Goal: Task Accomplishment & Management: Manage account settings

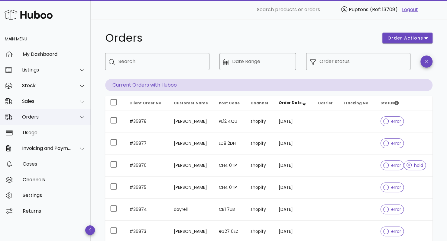
click at [41, 119] on div "Orders" at bounding box center [46, 117] width 49 height 6
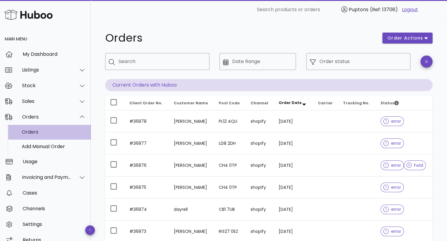
click at [40, 136] on div "Orders" at bounding box center [54, 132] width 64 height 13
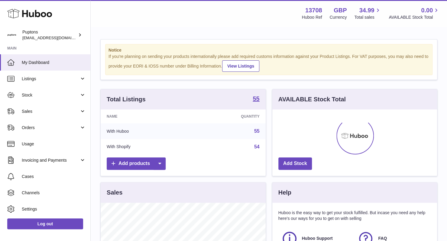
scroll to position [94, 165]
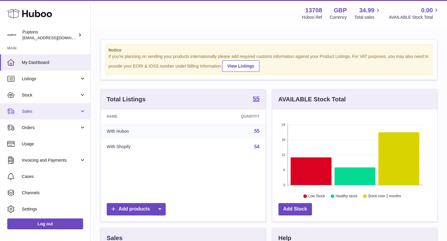
click at [43, 116] on link "Sales" at bounding box center [45, 111] width 90 height 16
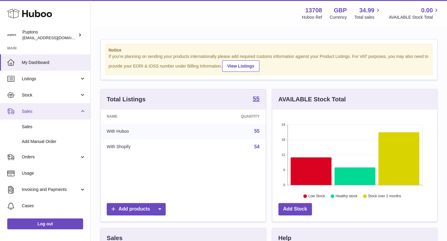
click at [43, 114] on span "Sales" at bounding box center [51, 112] width 58 height 6
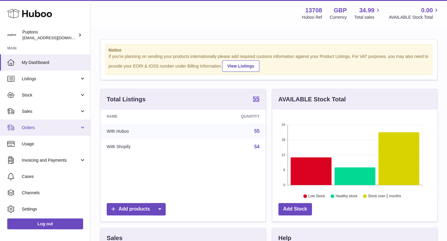
click at [47, 129] on span "Orders" at bounding box center [51, 128] width 58 height 6
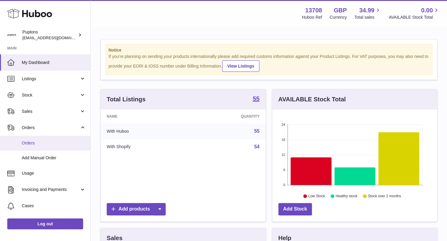
click at [34, 145] on span "Orders" at bounding box center [54, 144] width 64 height 6
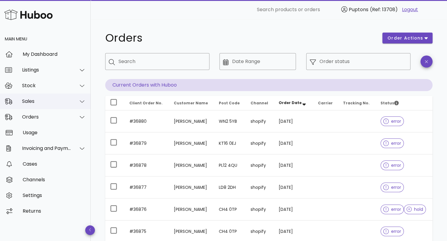
click at [64, 100] on div "Sales" at bounding box center [46, 102] width 49 height 6
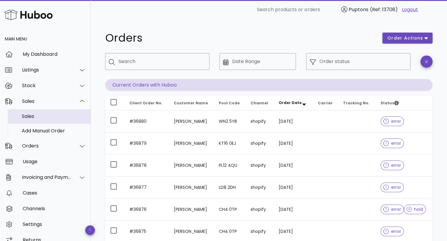
click at [30, 119] on div "Sales" at bounding box center [54, 117] width 64 height 6
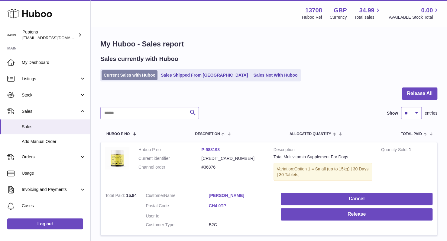
click at [128, 76] on link "Current Sales with Huboo" at bounding box center [130, 75] width 56 height 10
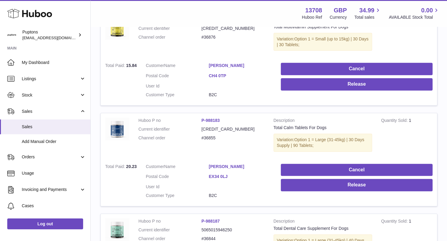
scroll to position [131, 0]
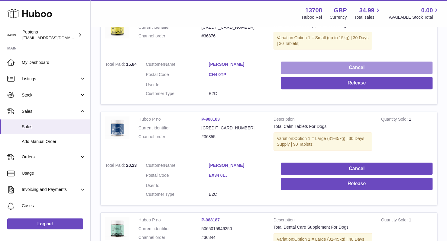
click at [337, 70] on button "Cancel" at bounding box center [357, 68] width 152 height 12
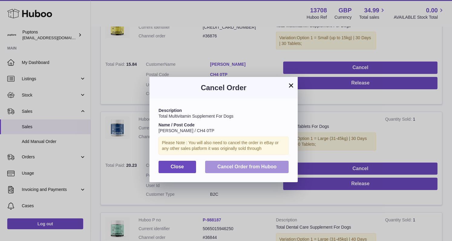
click at [240, 167] on span "Cancel Order from Huboo" at bounding box center [246, 166] width 59 height 5
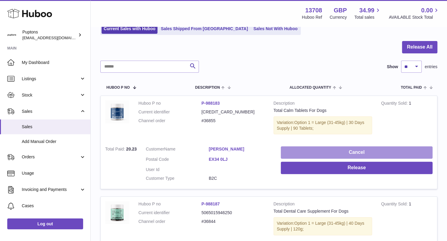
scroll to position [46, 0]
click at [342, 152] on button "Cancel" at bounding box center [357, 153] width 152 height 12
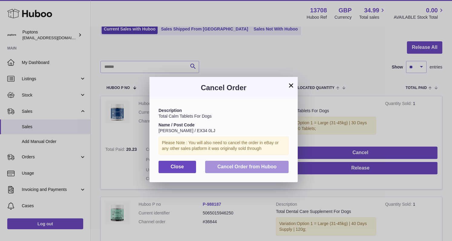
click at [257, 167] on span "Cancel Order from Huboo" at bounding box center [246, 166] width 59 height 5
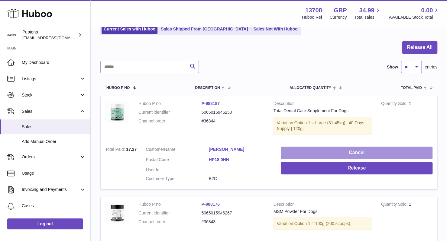
click at [343, 151] on button "Cancel" at bounding box center [357, 153] width 152 height 12
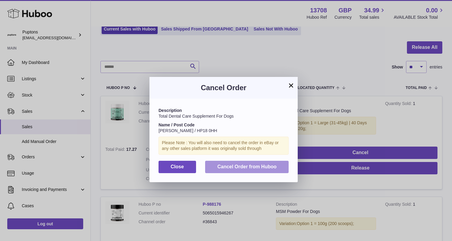
click at [239, 165] on span "Cancel Order from Huboo" at bounding box center [246, 166] width 59 height 5
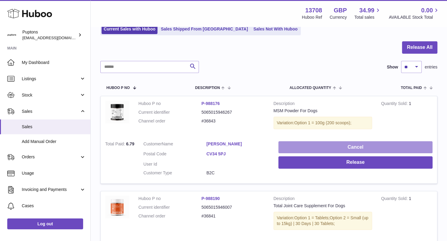
click at [348, 147] on button "Cancel" at bounding box center [355, 147] width 154 height 12
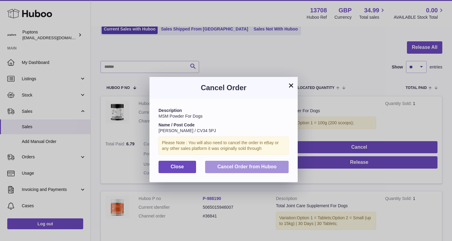
click at [229, 168] on span "Cancel Order from Huboo" at bounding box center [246, 166] width 59 height 5
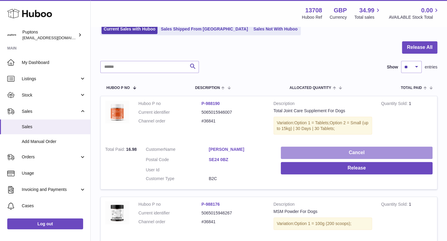
click at [326, 148] on button "Cancel" at bounding box center [357, 153] width 152 height 12
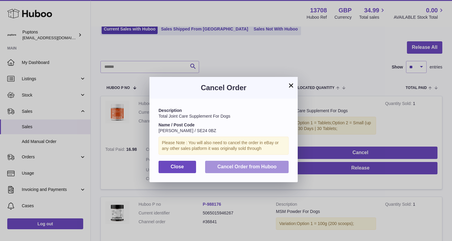
click at [247, 169] on span "Cancel Order from Huboo" at bounding box center [246, 166] width 59 height 5
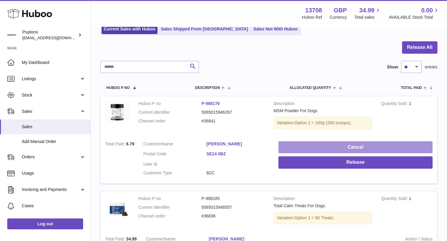
click at [333, 145] on button "Cancel" at bounding box center [355, 147] width 154 height 12
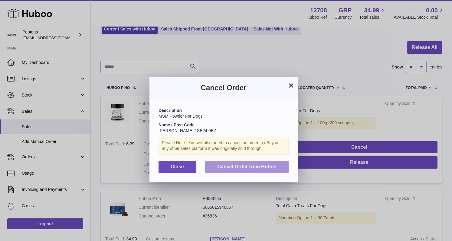
click at [238, 164] on button "Cancel Order from Huboo" at bounding box center [246, 167] width 83 height 12
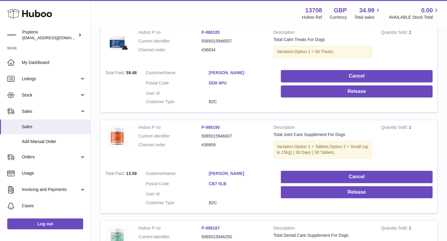
scroll to position [213, 0]
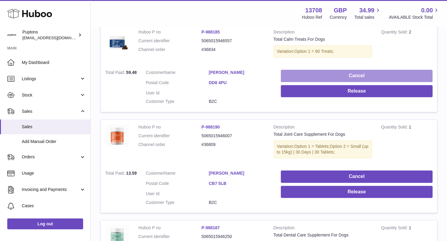
click at [342, 73] on button "Cancel" at bounding box center [357, 76] width 152 height 12
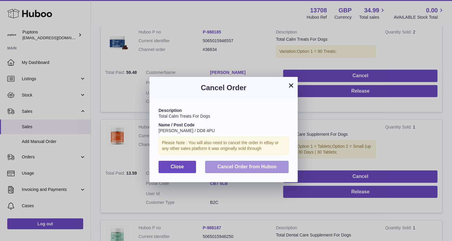
click at [241, 167] on span "Cancel Order from Huboo" at bounding box center [246, 166] width 59 height 5
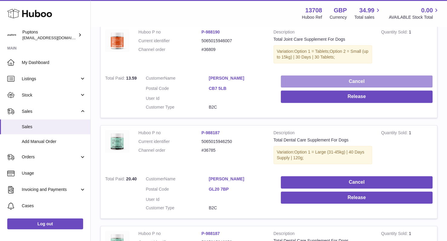
click at [326, 84] on button "Cancel" at bounding box center [357, 82] width 152 height 12
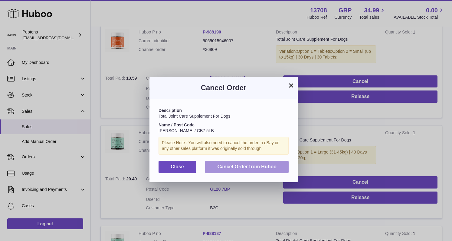
click at [252, 166] on span "Cancel Order from Huboo" at bounding box center [246, 166] width 59 height 5
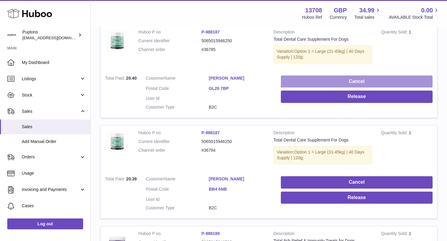
click at [334, 77] on button "Cancel" at bounding box center [357, 82] width 152 height 12
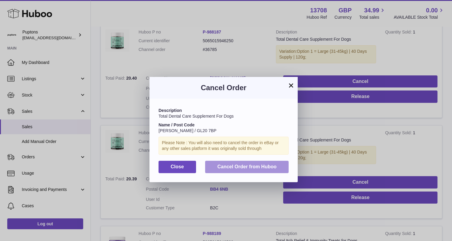
click at [258, 168] on span "Cancel Order from Huboo" at bounding box center [246, 166] width 59 height 5
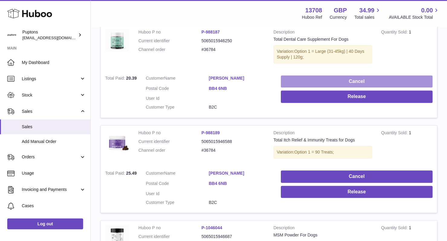
click at [348, 82] on button "Cancel" at bounding box center [357, 82] width 152 height 12
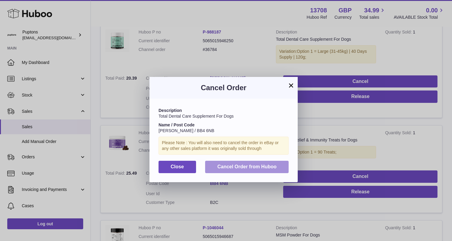
click at [238, 166] on span "Cancel Order from Huboo" at bounding box center [246, 166] width 59 height 5
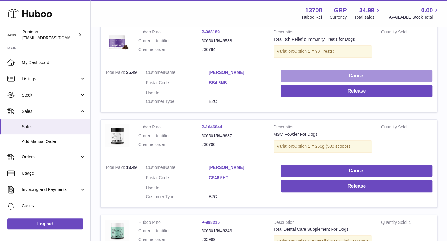
click at [337, 78] on button "Cancel" at bounding box center [357, 76] width 152 height 12
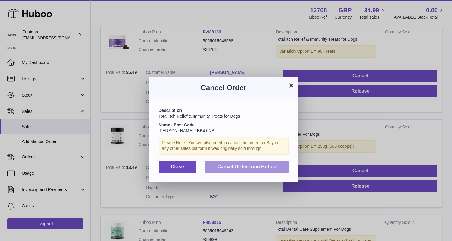
click at [262, 169] on span "Cancel Order from Huboo" at bounding box center [246, 166] width 59 height 5
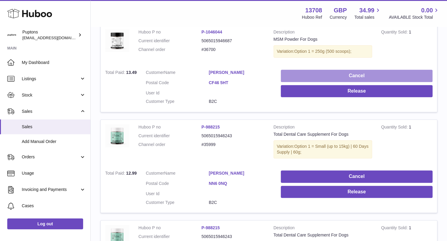
click at [334, 70] on button "Cancel" at bounding box center [357, 76] width 152 height 12
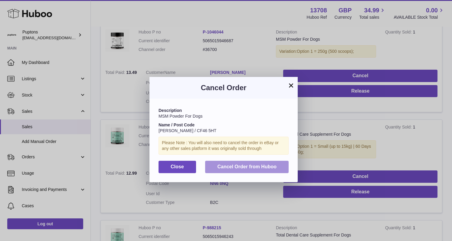
click at [237, 169] on span "Cancel Order from Huboo" at bounding box center [246, 166] width 59 height 5
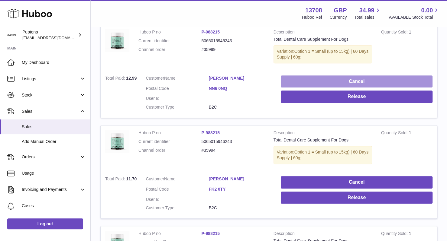
click at [324, 76] on button "Cancel" at bounding box center [357, 82] width 152 height 12
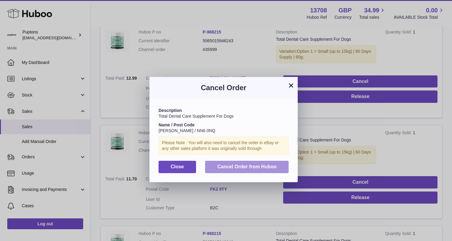
click at [240, 168] on span "Cancel Order from Huboo" at bounding box center [246, 166] width 59 height 5
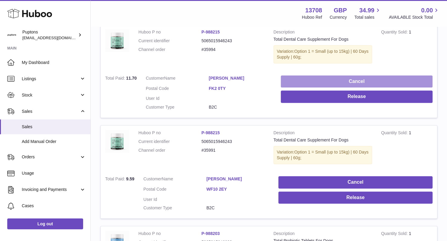
click at [327, 79] on button "Cancel" at bounding box center [357, 82] width 152 height 12
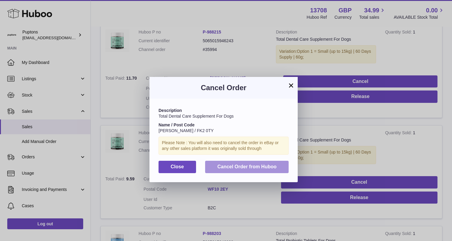
click at [229, 165] on span "Cancel Order from Huboo" at bounding box center [246, 166] width 59 height 5
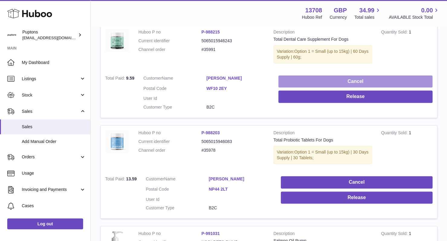
click at [326, 82] on button "Cancel" at bounding box center [355, 82] width 154 height 12
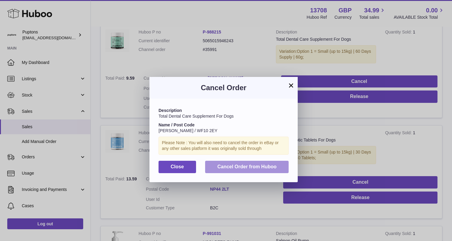
click at [230, 172] on button "Cancel Order from Huboo" at bounding box center [246, 167] width 83 height 12
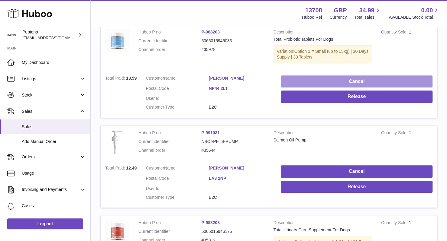
click at [346, 79] on button "Cancel" at bounding box center [357, 82] width 152 height 12
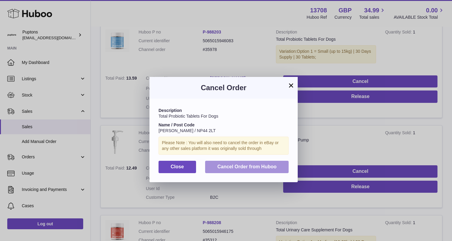
click at [232, 169] on span "Cancel Order from Huboo" at bounding box center [246, 166] width 59 height 5
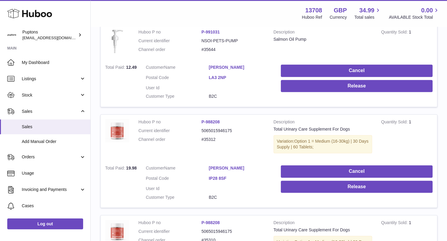
click at [319, 63] on td "Cancel Release" at bounding box center [356, 83] width 161 height 47
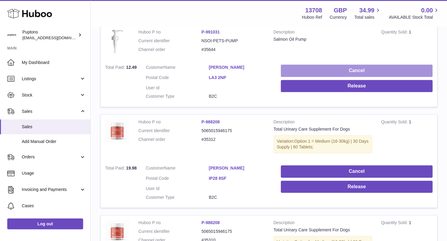
click at [319, 67] on button "Cancel" at bounding box center [357, 71] width 152 height 12
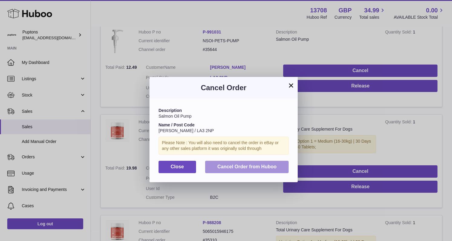
click at [235, 169] on span "Cancel Order from Huboo" at bounding box center [246, 166] width 59 height 5
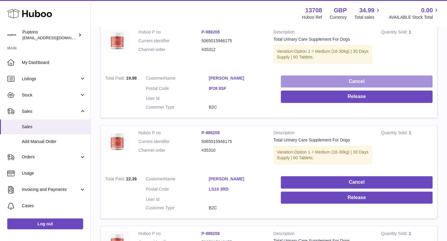
click at [343, 78] on button "Cancel" at bounding box center [357, 82] width 152 height 12
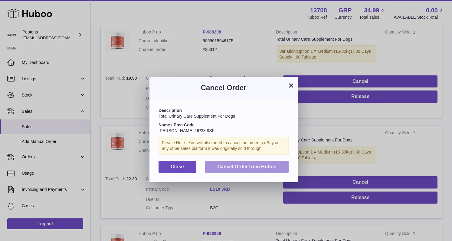
click at [234, 166] on span "Cancel Order from Huboo" at bounding box center [246, 166] width 59 height 5
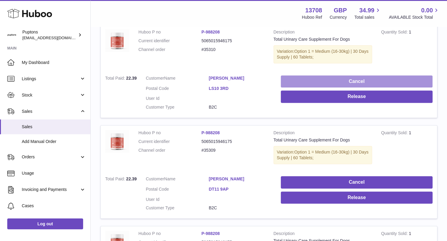
click at [346, 76] on button "Cancel" at bounding box center [357, 82] width 152 height 12
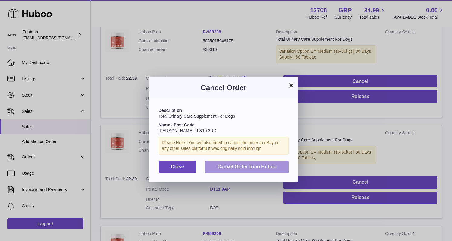
click at [255, 171] on button "Cancel Order from Huboo" at bounding box center [246, 167] width 83 height 12
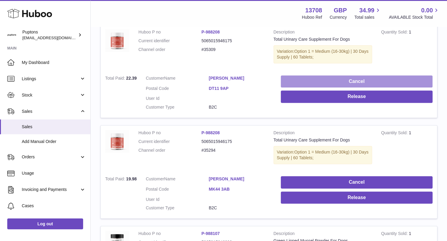
click at [340, 80] on button "Cancel" at bounding box center [357, 82] width 152 height 12
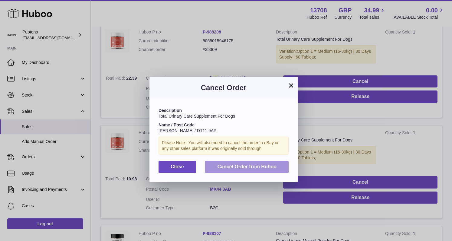
click at [244, 167] on span "Cancel Order from Huboo" at bounding box center [246, 166] width 59 height 5
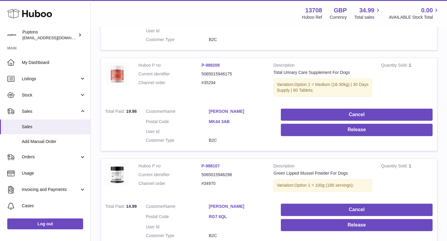
scroll to position [180, 0]
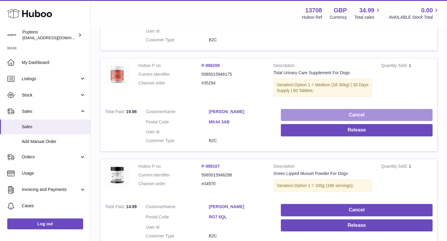
click at [341, 114] on button "Cancel" at bounding box center [357, 115] width 152 height 12
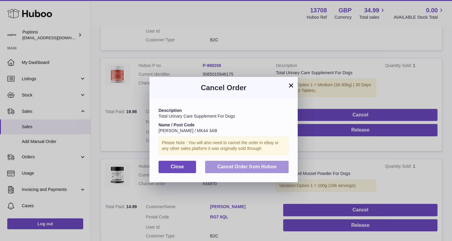
click at [247, 164] on span "Cancel Order from Huboo" at bounding box center [246, 166] width 59 height 5
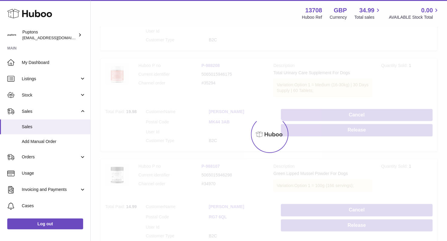
scroll to position [138, 0]
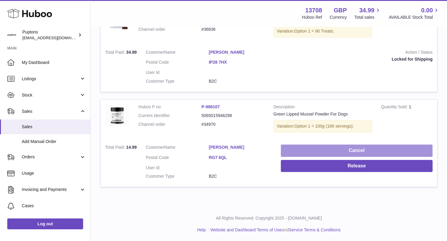
click at [333, 151] on button "Cancel" at bounding box center [357, 151] width 152 height 12
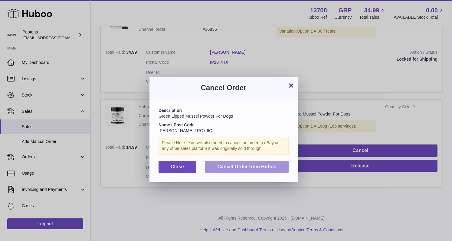
click at [252, 170] on button "Cancel Order from Huboo" at bounding box center [246, 167] width 83 height 12
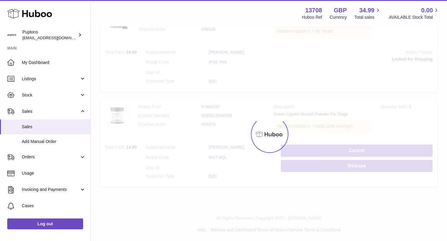
scroll to position [43, 0]
